Goal: Find specific page/section: Find specific page/section

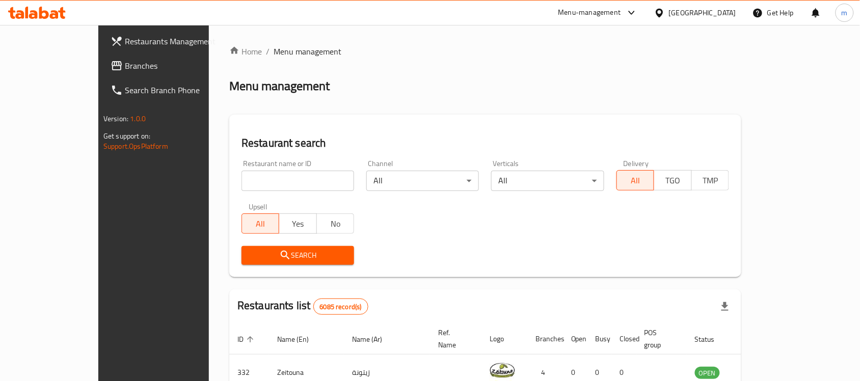
click at [717, 14] on div "Bahrain" at bounding box center [702, 12] width 67 height 11
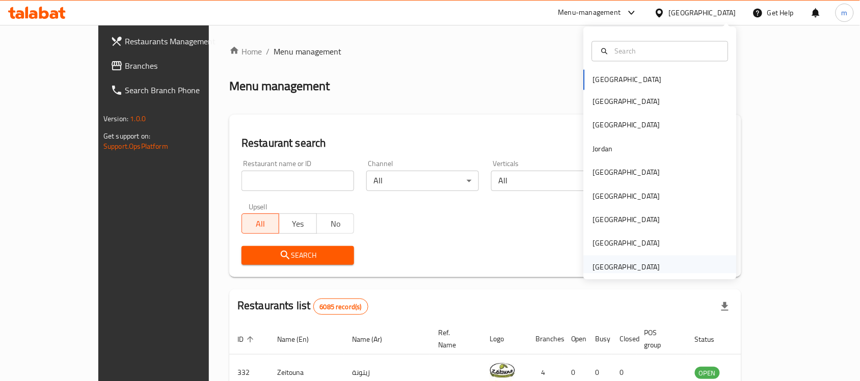
click at [615, 262] on div "[GEOGRAPHIC_DATA]" at bounding box center [626, 266] width 67 height 11
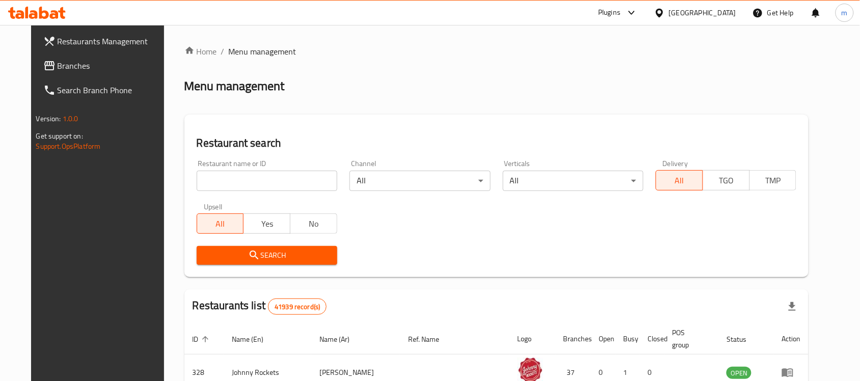
click at [60, 67] on span "Branches" at bounding box center [112, 66] width 109 height 12
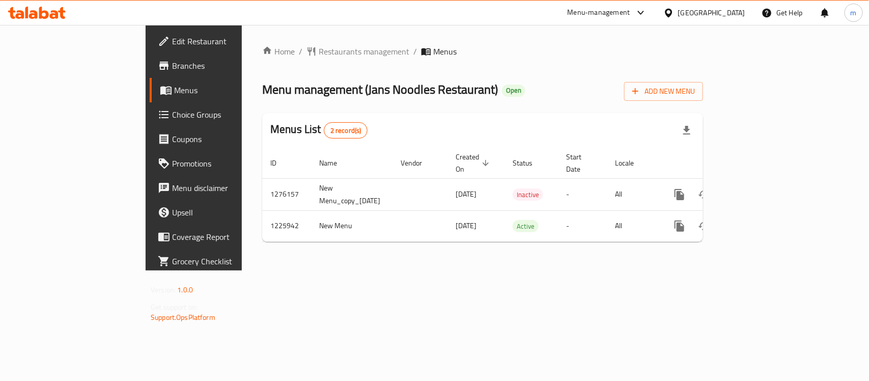
click at [54, 17] on icon at bounding box center [54, 14] width 9 height 9
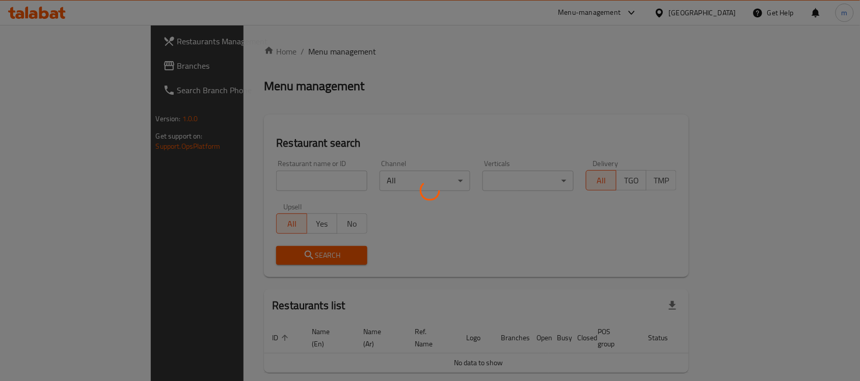
click at [200, 182] on div at bounding box center [430, 190] width 860 height 381
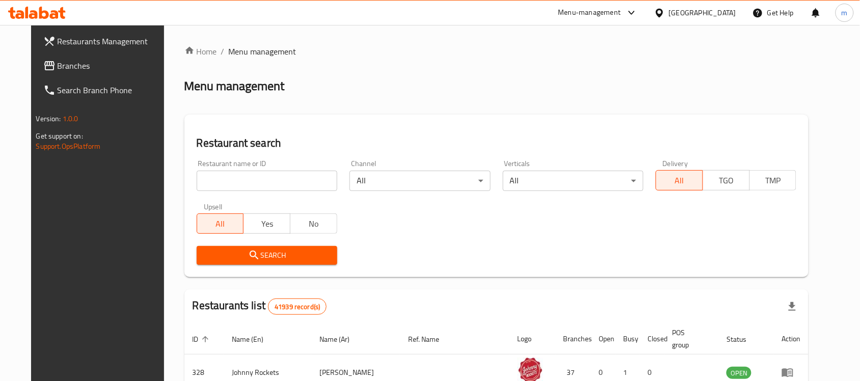
click at [200, 182] on input "search" at bounding box center [267, 181] width 141 height 20
paste input "675442"
type input "675442"
click at [311, 257] on span "Search" at bounding box center [267, 255] width 124 height 13
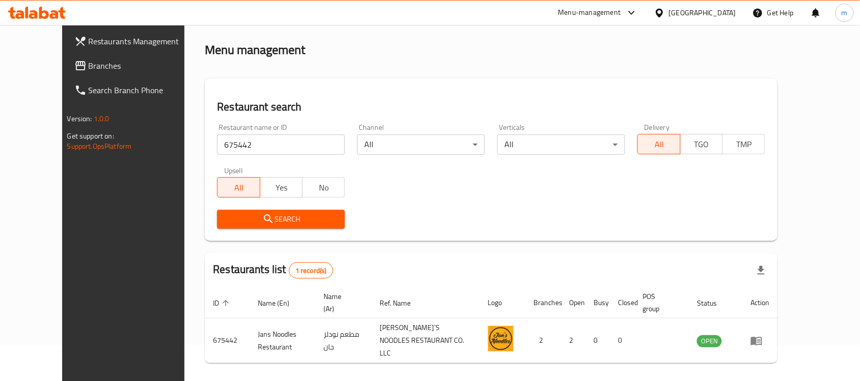
scroll to position [53, 0]
